Goal: Navigation & Orientation: Go to known website

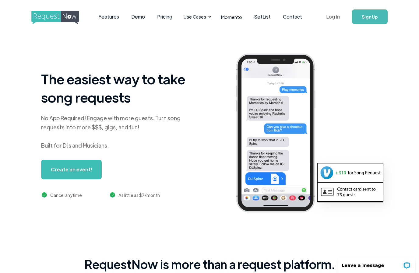
click at [338, 20] on link "Log In" at bounding box center [333, 16] width 26 height 21
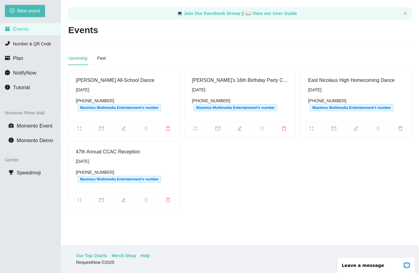
scroll to position [19, 0]
click at [193, 129] on icon "fullscreen" at bounding box center [195, 128] width 5 height 5
